Goal: Information Seeking & Learning: Learn about a topic

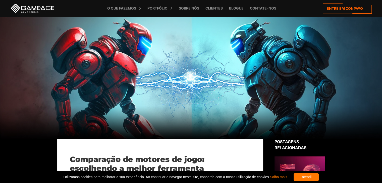
drag, startPoint x: 341, startPoint y: 31, endPoint x: 332, endPoint y: 98, distance: 67.8
click at [332, 98] on div at bounding box center [191, 78] width 382 height 122
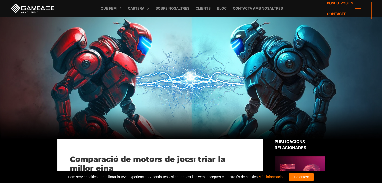
click at [340, 49] on div at bounding box center [191, 78] width 382 height 122
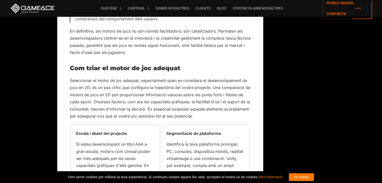
scroll to position [517, 0]
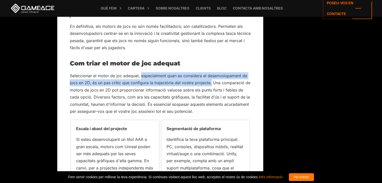
drag, startPoint x: 141, startPoint y: 75, endPoint x: 210, endPoint y: 83, distance: 70.3
click at [210, 83] on font "Seleccionar el motor de joc adequat, especialment quan es considera el desenvol…" at bounding box center [160, 93] width 181 height 41
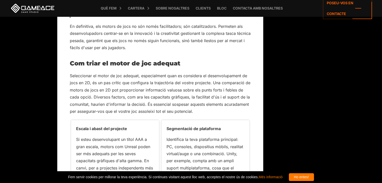
click at [154, 98] on font "Seleccionar el motor de joc adequat, especialment quan es considera el desenvol…" at bounding box center [160, 93] width 181 height 41
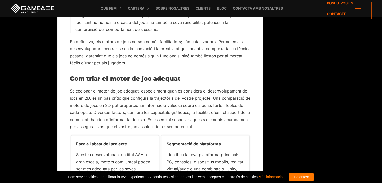
scroll to position [496, 0]
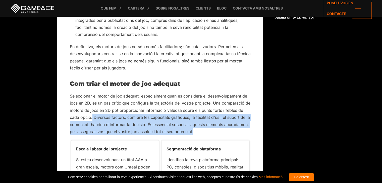
drag, startPoint x: 92, startPoint y: 117, endPoint x: 210, endPoint y: 131, distance: 118.9
click at [210, 131] on p "Seleccionar el motor de joc adequat, especialment quan es considera el desenvol…" at bounding box center [160, 114] width 181 height 43
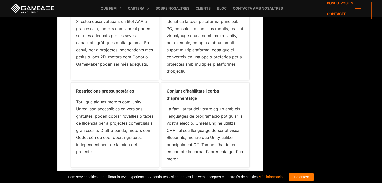
scroll to position [788, 0]
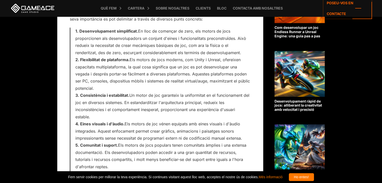
scroll to position [326, 0]
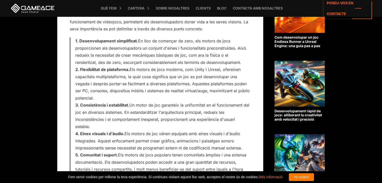
drag, startPoint x: 76, startPoint y: 68, endPoint x: 112, endPoint y: 97, distance: 46.5
click at [112, 97] on li "Flexibilitat de plataforma. Els motors de jocs moderns, com Unity i Unreal, ofe…" at bounding box center [162, 84] width 175 height 36
copy span "Flexibilitat de plataforma. Els motors de jocs moderns, com Unity i Unreal, ofe…"
